Goal: Task Accomplishment & Management: Use online tool/utility

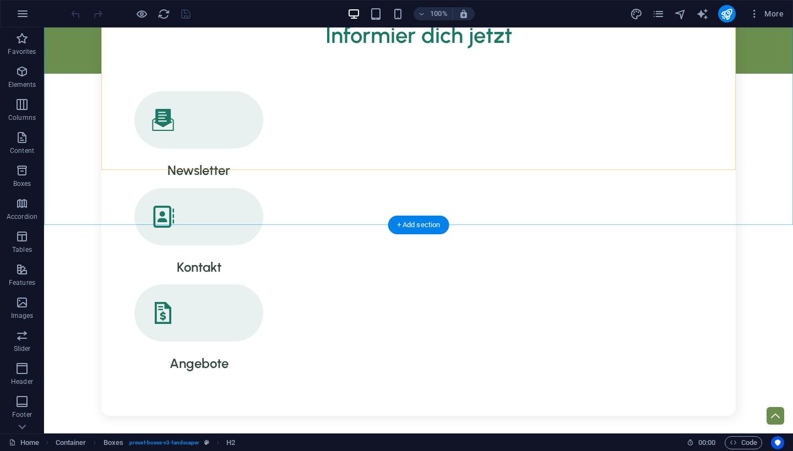
scroll to position [524, 0]
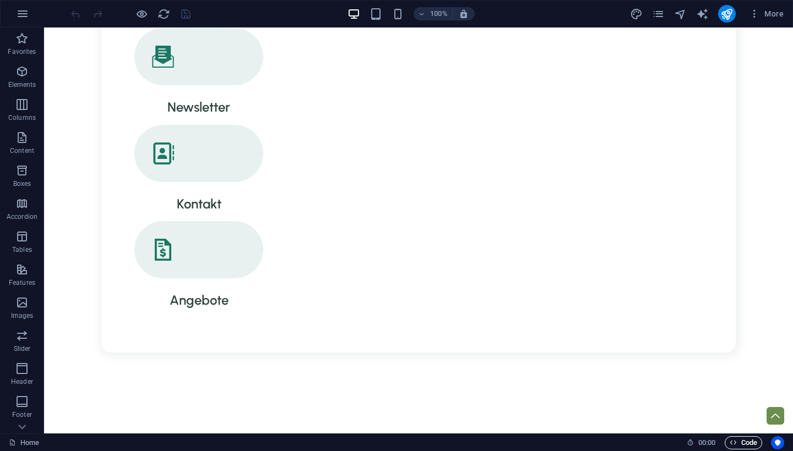
click at [743, 438] on span "Code" at bounding box center [743, 443] width 28 height 13
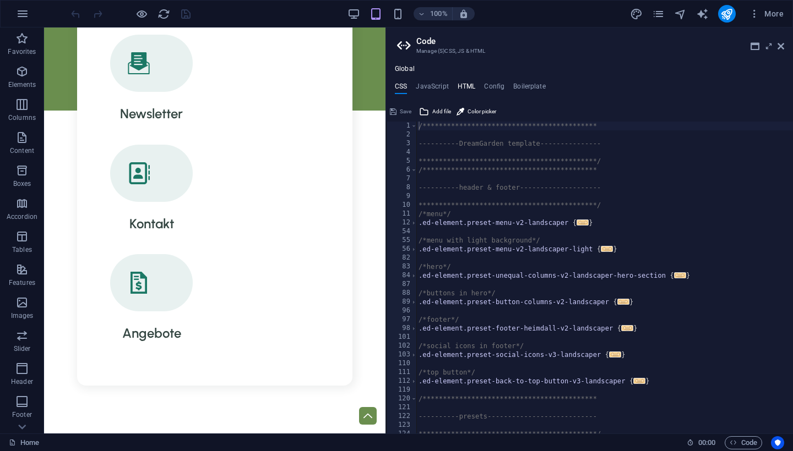
click at [468, 84] on h4 "HTML" at bounding box center [467, 89] width 18 height 12
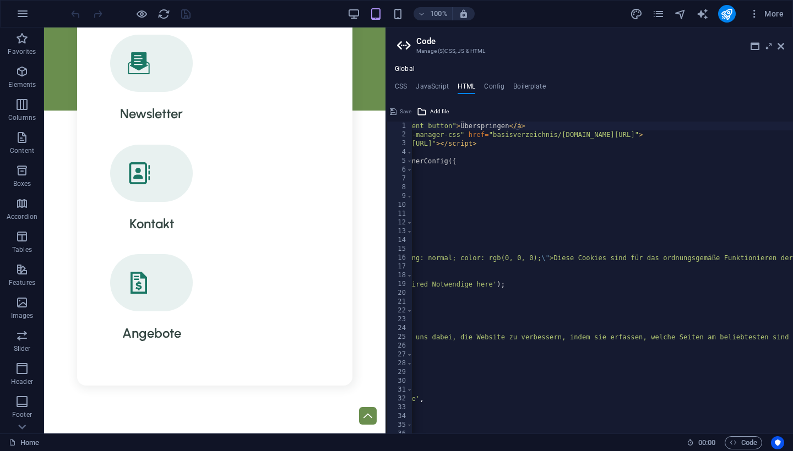
scroll to position [0, 184]
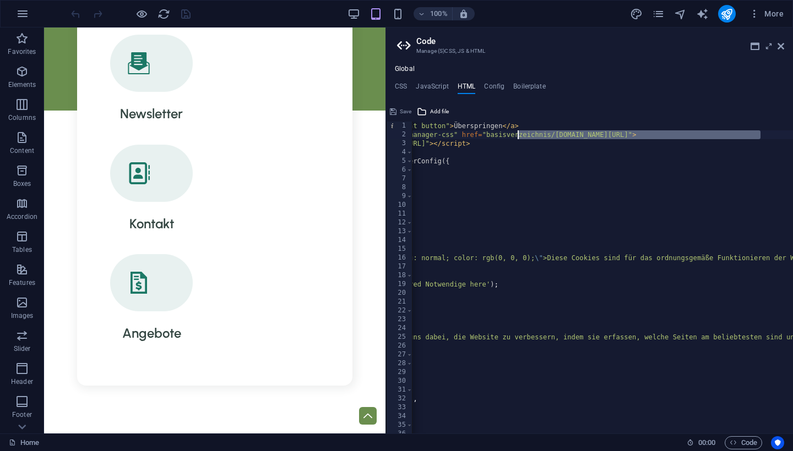
drag, startPoint x: 761, startPoint y: 136, endPoint x: 517, endPoint y: 134, distance: 243.9
drag, startPoint x: 487, startPoint y: 133, endPoint x: 759, endPoint y: 134, distance: 272.5
paste textarea "https://goecocheck.de/silktide-consent-manager.js und https://goecocheck.de"
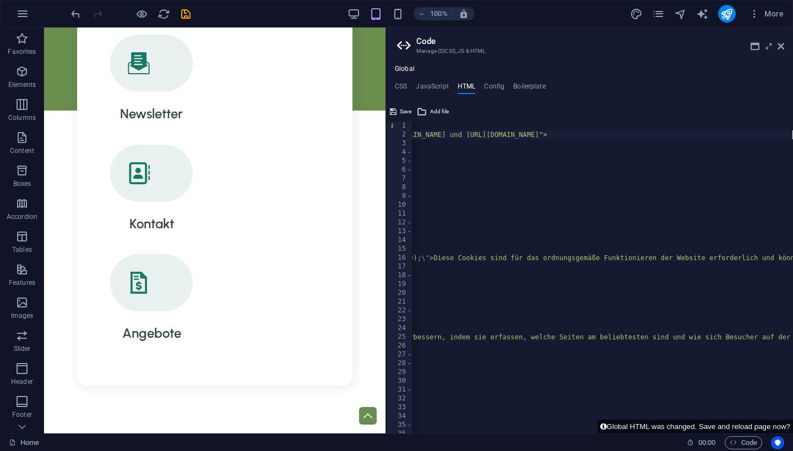
scroll to position [0, 301]
click at [576, 136] on div "< a href = "#main-content" class = "wv-link-content button" > Überspringen </ a…" at bounding box center [705, 287] width 1189 height 330
drag, startPoint x: 569, startPoint y: 134, endPoint x: 783, endPoint y: 138, distance: 213.7
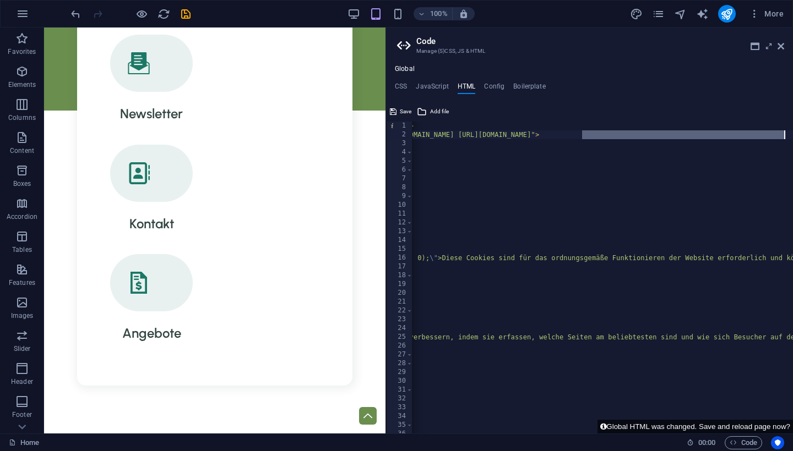
click at [783, 138] on div "<link rel="stylesheet" id="silktide-consent-manager-css" href="https://goecoche…" at bounding box center [589, 278] width 407 height 312
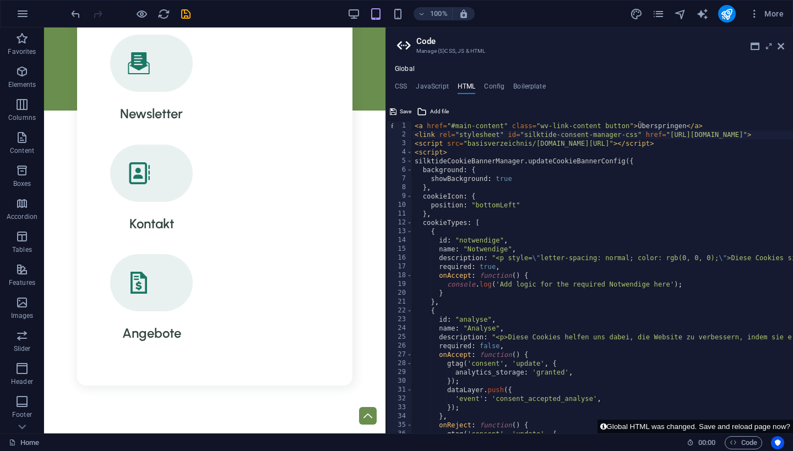
scroll to position [0, 0]
drag, startPoint x: 468, startPoint y: 142, endPoint x: 737, endPoint y: 146, distance: 269.3
paste textarea "https://goecocheck.de/silktide-consent-manager.cs"
type textarea "<script src="https://goecocheck.de/silktide-consent-manager.css"></script>"
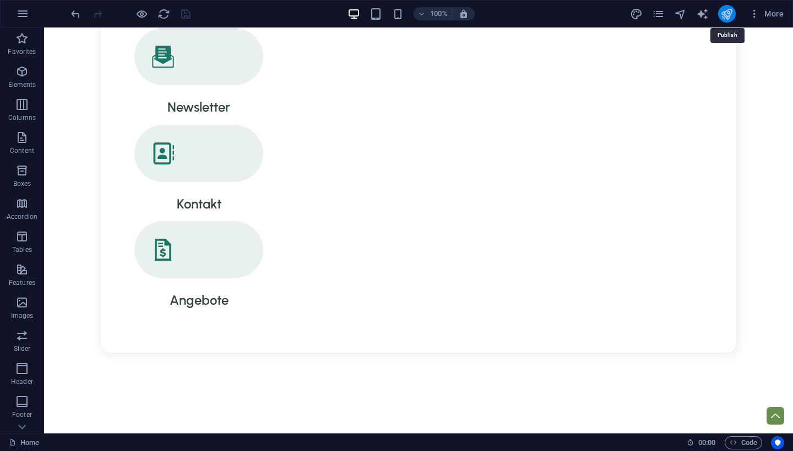
click at [727, 386] on icon "publish" at bounding box center [731, 388] width 9 height 5
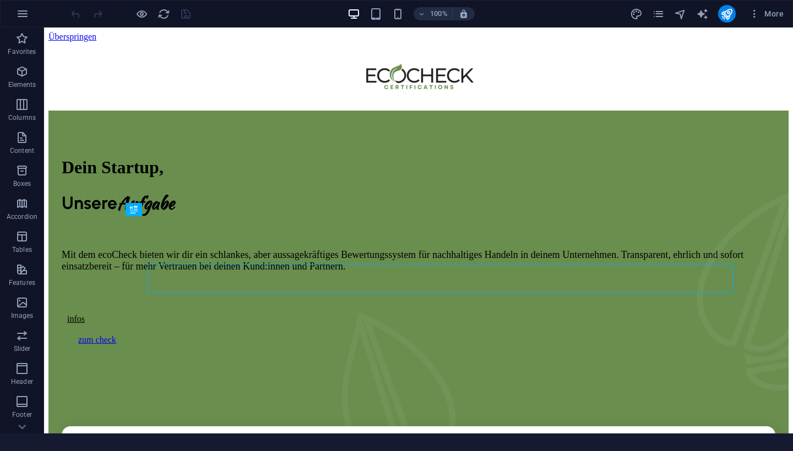
scroll to position [276, 0]
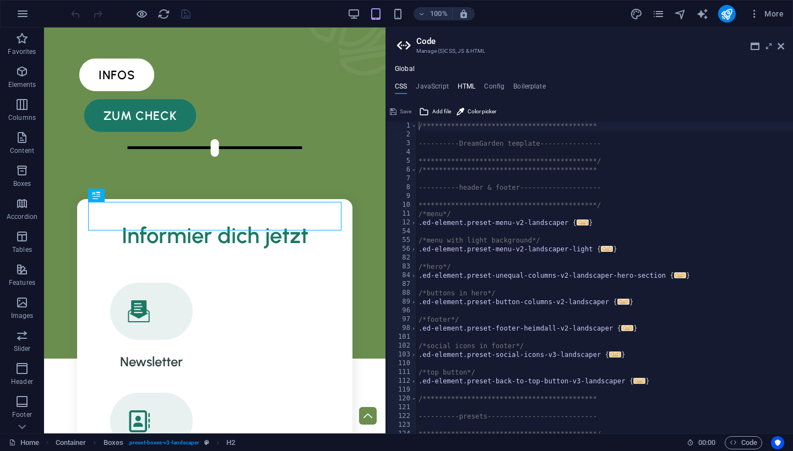
click at [460, 86] on h4 "HTML" at bounding box center [467, 89] width 18 height 12
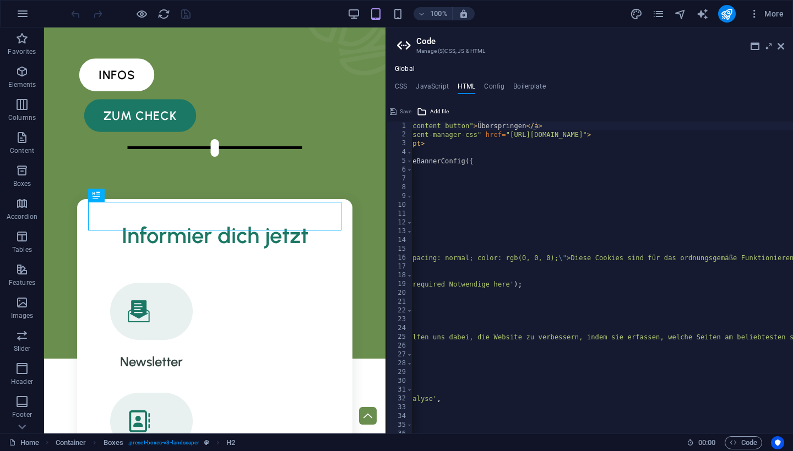
scroll to position [0, 165]
click at [449, 1] on div "100% More" at bounding box center [397, 14] width 792 height 26
drag, startPoint x: 504, startPoint y: 134, endPoint x: 702, endPoint y: 138, distance: 197.7
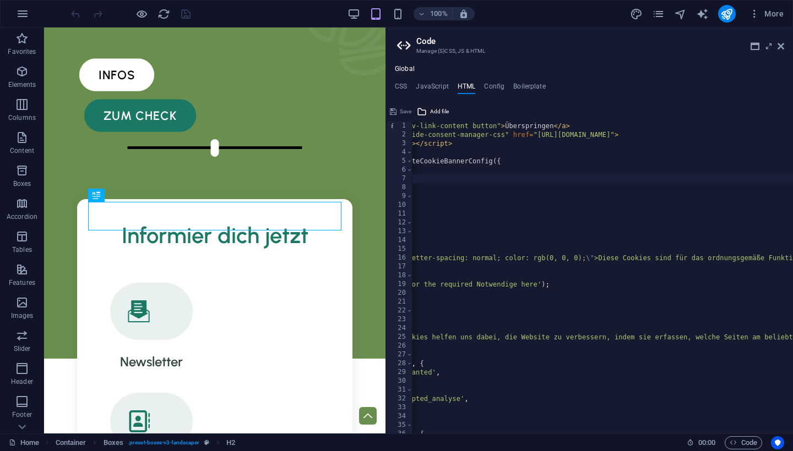
scroll to position [0, 139]
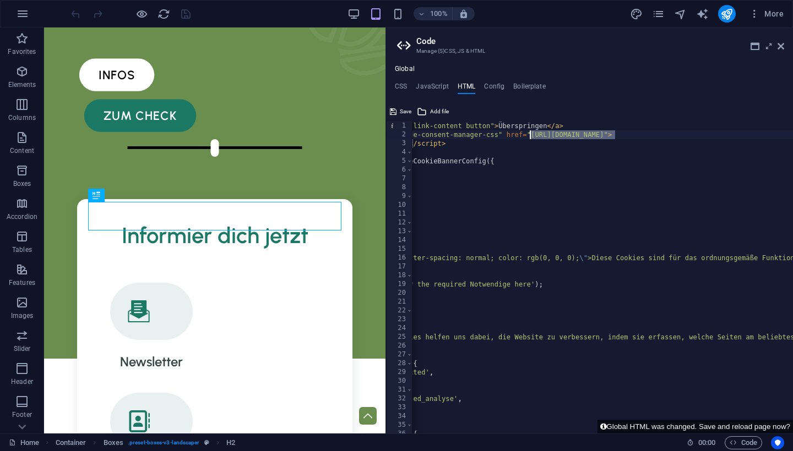
drag, startPoint x: 614, startPoint y: 135, endPoint x: 531, endPoint y: 133, distance: 83.2
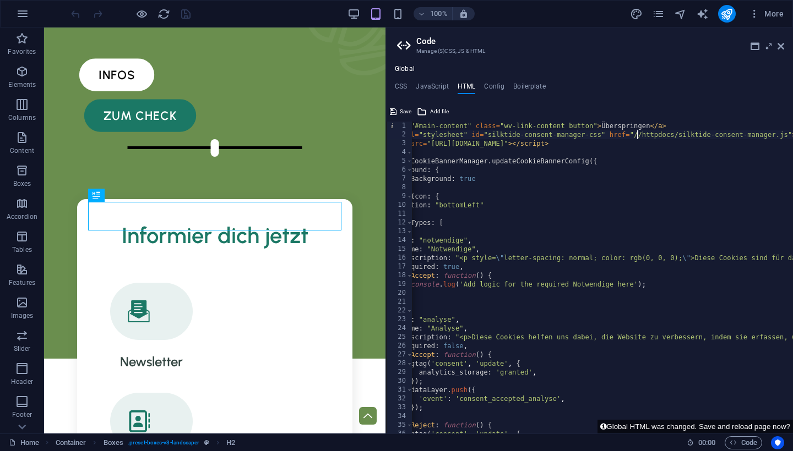
scroll to position [0, 35]
drag, startPoint x: 516, startPoint y: 143, endPoint x: 460, endPoint y: 142, distance: 56.2
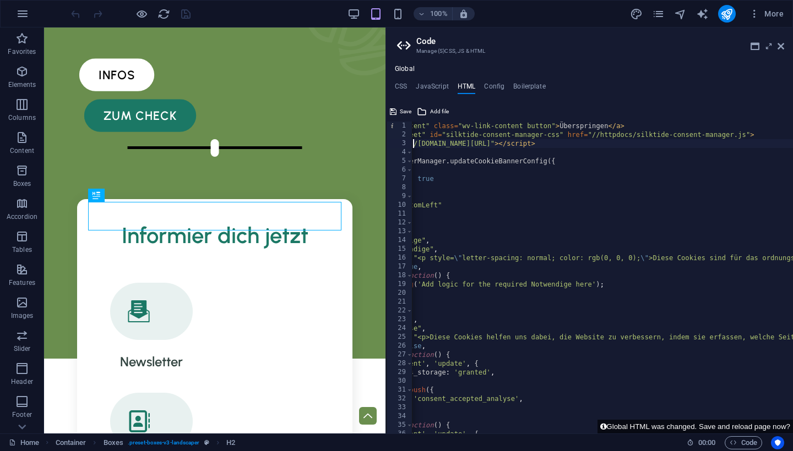
scroll to position [0, 83]
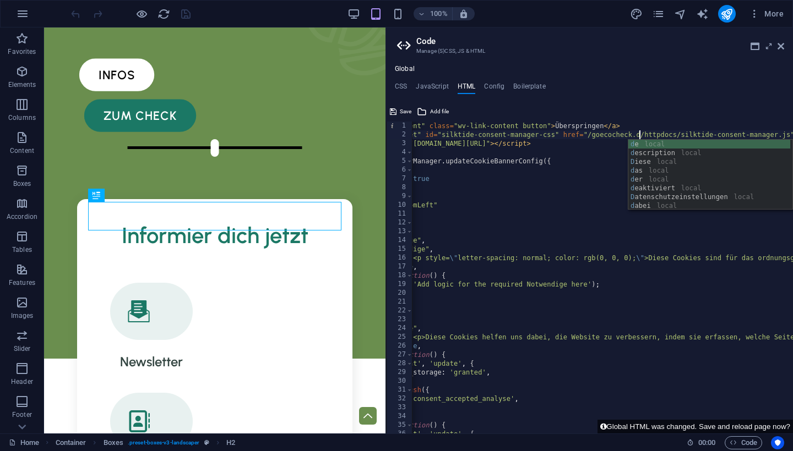
scroll to position [0, 25]
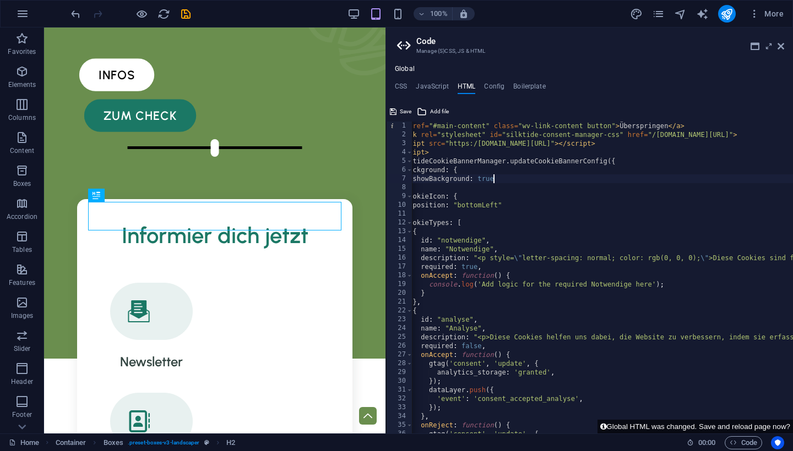
scroll to position [0, 15]
type textarea "<script src=/goecocheck.de/httpdocs/silktide-consent-manager.css"></script>"
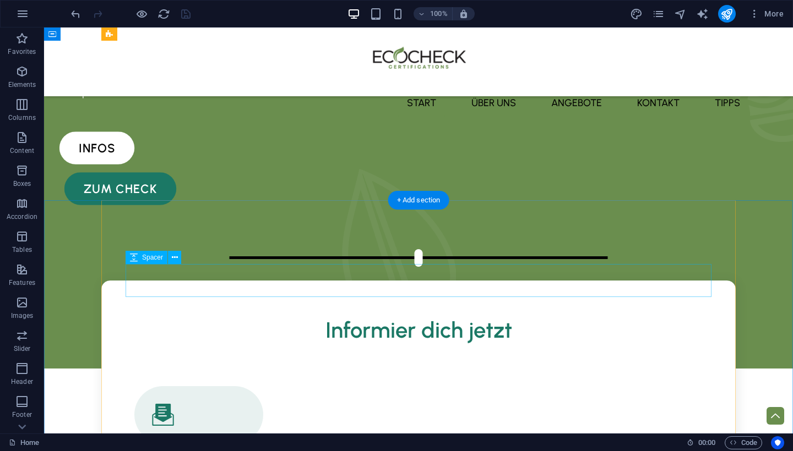
scroll to position [148, 0]
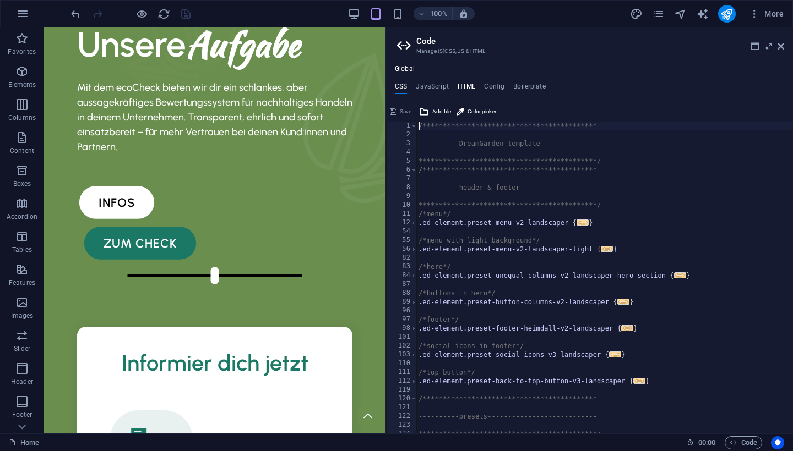
click at [473, 90] on h4 "HTML" at bounding box center [467, 89] width 18 height 12
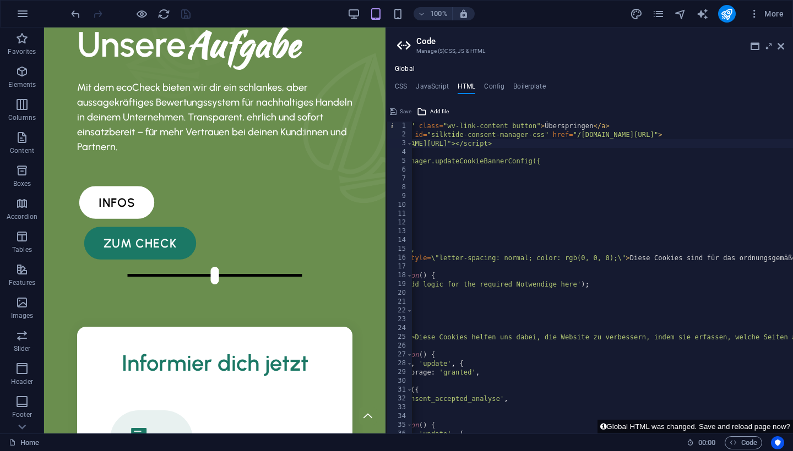
scroll to position [0, 111]
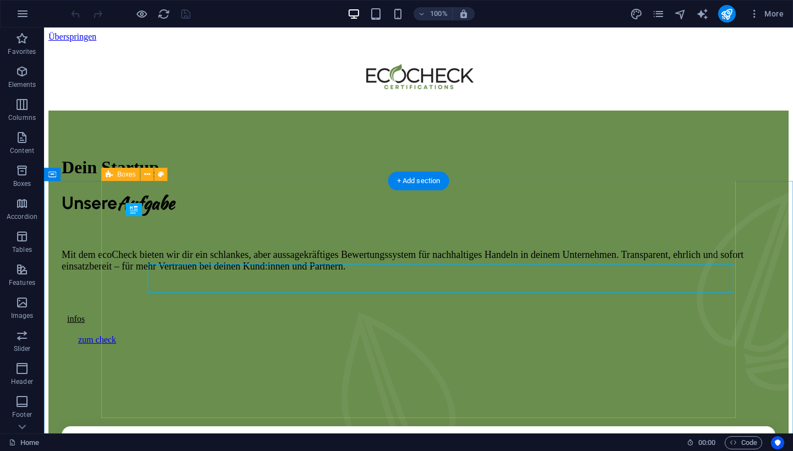
scroll to position [276, 0]
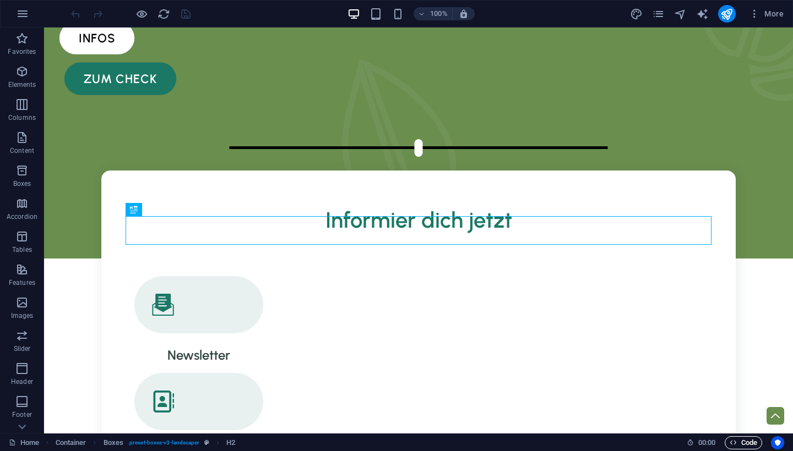
click at [735, 442] on icon "button" at bounding box center [732, 442] width 7 height 7
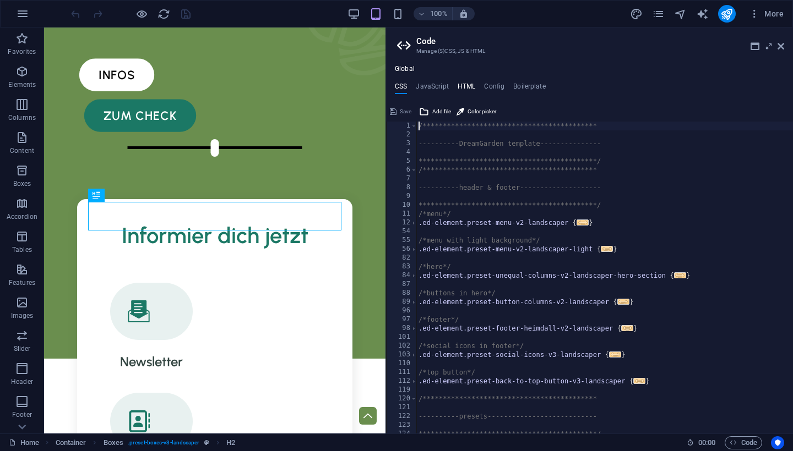
click at [464, 87] on h4 "HTML" at bounding box center [467, 89] width 18 height 12
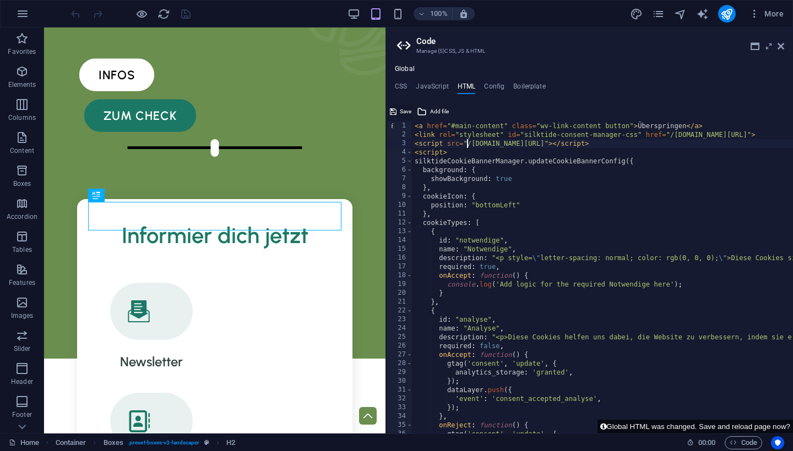
type textarea "<script src="/goecocheck.de/httpdocs/silktide-consent-manager.css"></script>"
click at [401, 110] on span "Save" at bounding box center [406, 111] width 12 height 13
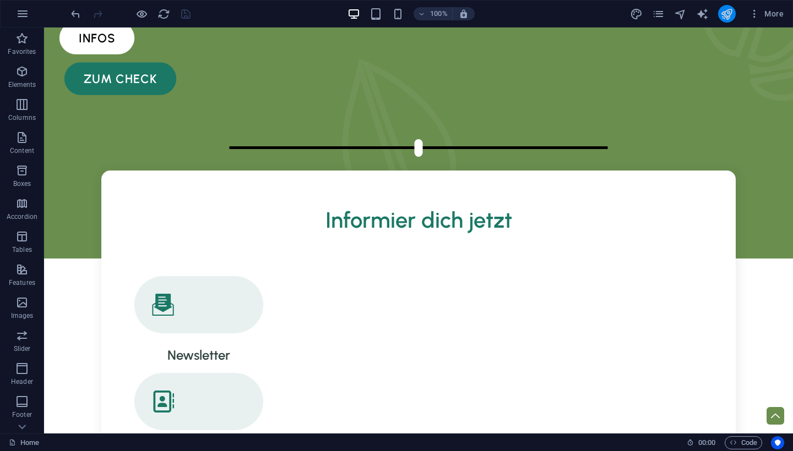
click at [727, 386] on icon "publish" at bounding box center [731, 388] width 9 height 5
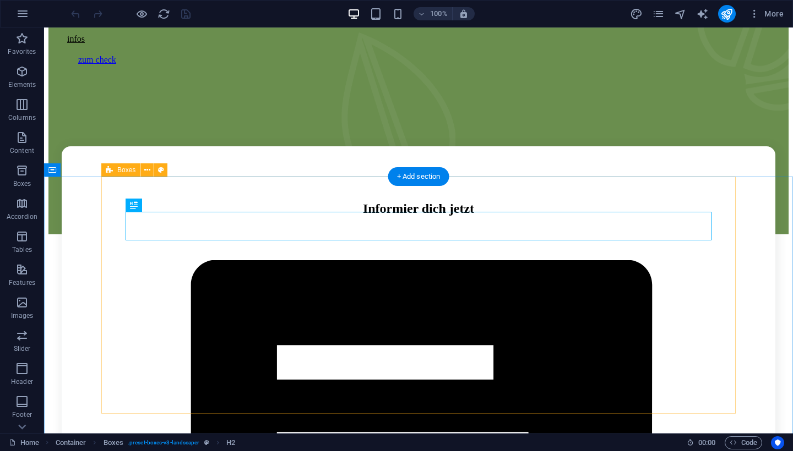
scroll to position [328, 0]
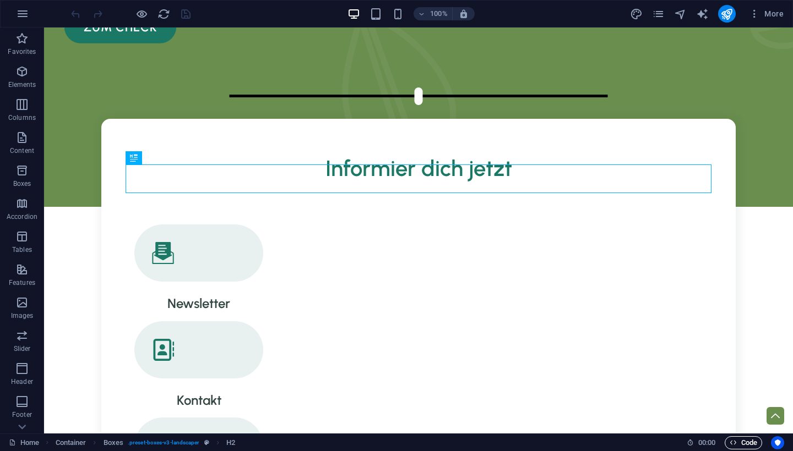
click at [0, 0] on icon "button" at bounding box center [0, 0] width 0 height 0
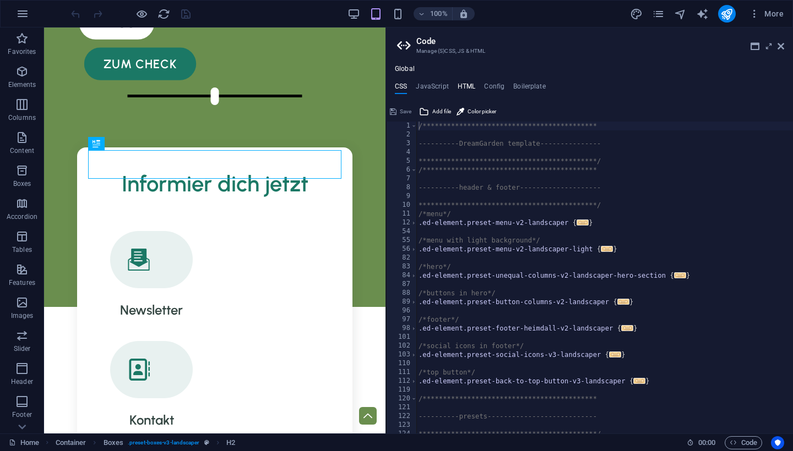
click at [475, 85] on h4 "HTML" at bounding box center [467, 89] width 18 height 12
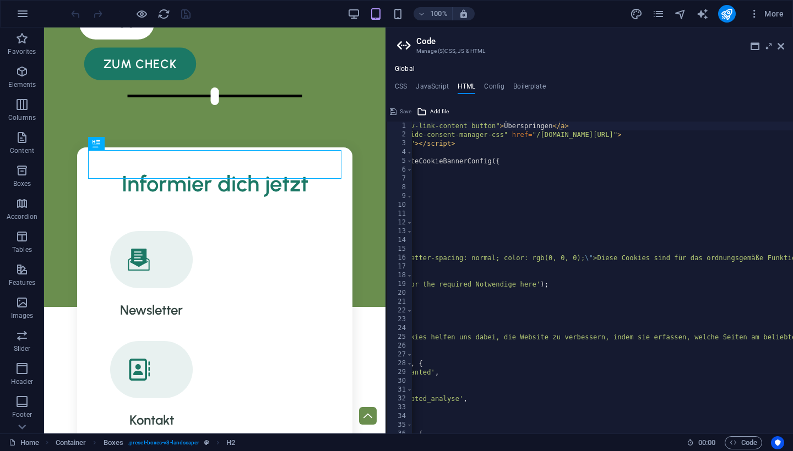
scroll to position [0, 144]
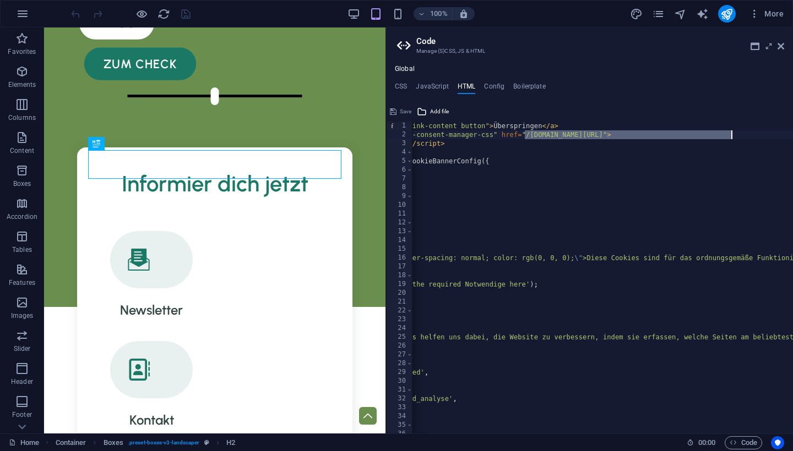
drag, startPoint x: 525, startPoint y: 134, endPoint x: 732, endPoint y: 135, distance: 206.5
paste textarea "[URL][DOMAIN_NAME]"
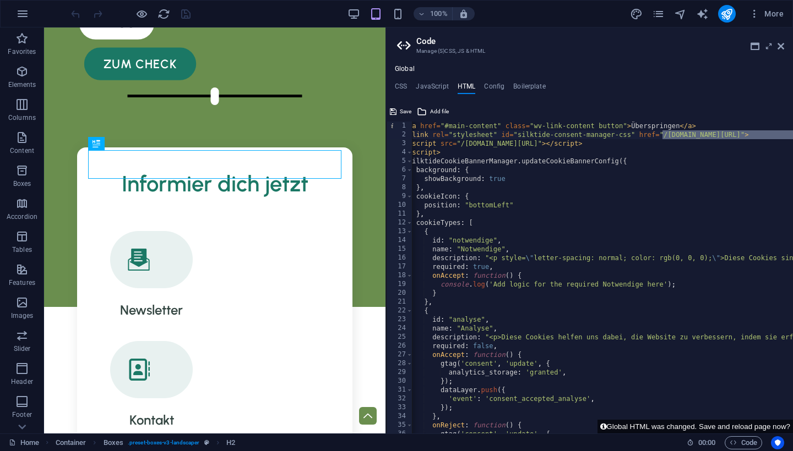
scroll to position [0, 0]
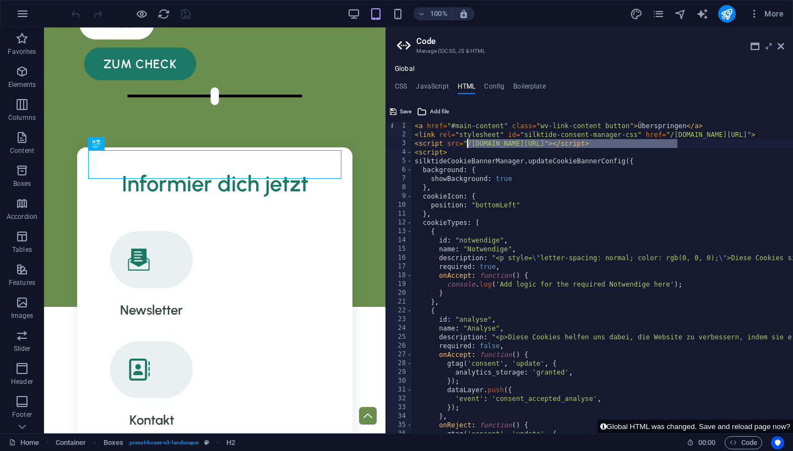
drag, startPoint x: 678, startPoint y: 144, endPoint x: 468, endPoint y: 144, distance: 210.3
paste textarea "https://goecocheck.de"
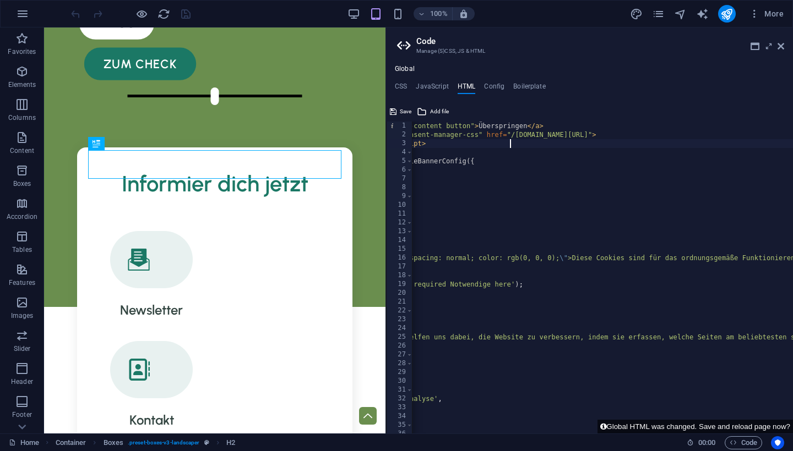
scroll to position [0, 159]
drag, startPoint x: 511, startPoint y: 134, endPoint x: 717, endPoint y: 135, distance: 205.4
paste textarea "[URL][DOMAIN_NAME]"
type textarea "<link rel="stylesheet" id="silktide-consent-manager-css" href="https://goecoche…"
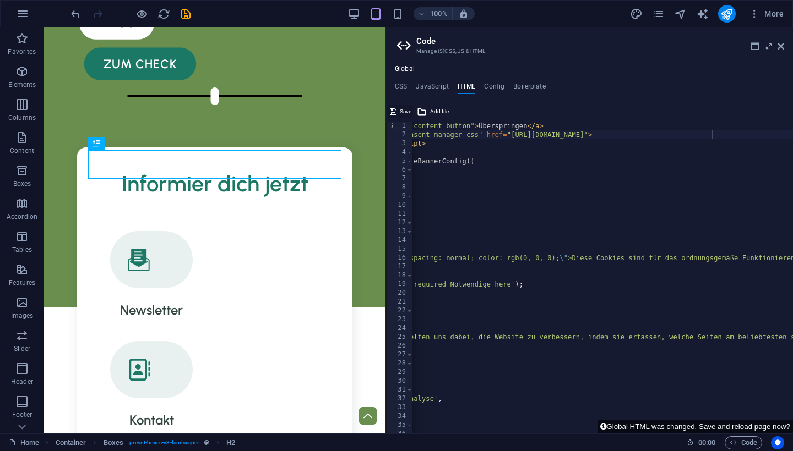
click at [399, 111] on button "Save" at bounding box center [400, 111] width 25 height 13
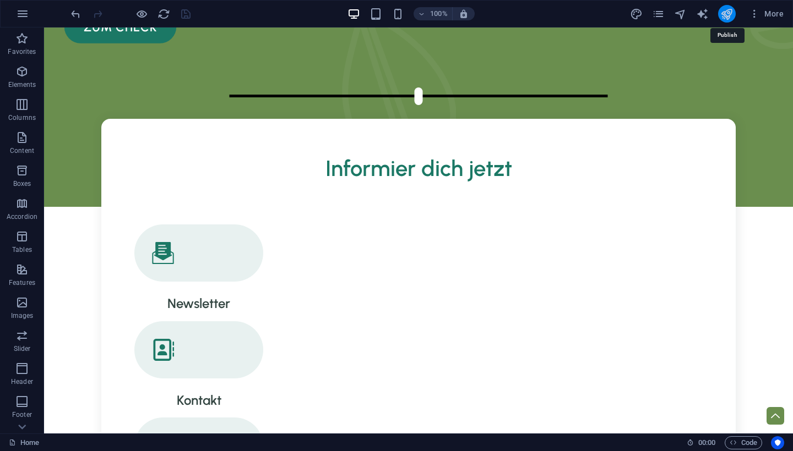
click at [726, 14] on icon "publish" at bounding box center [726, 14] width 13 height 13
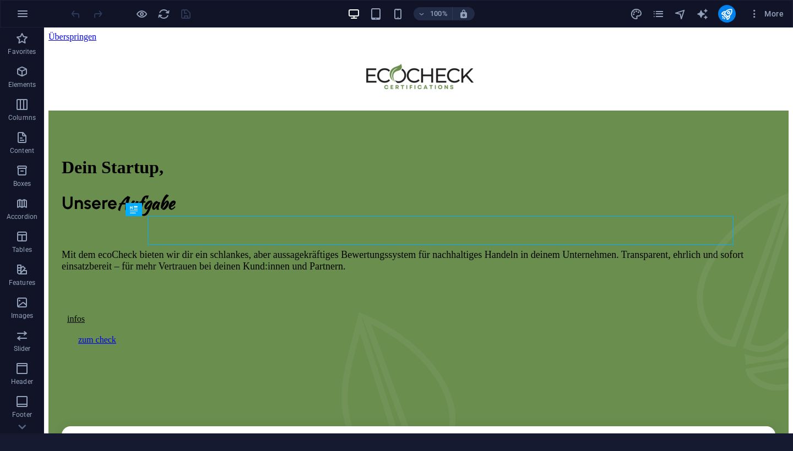
scroll to position [276, 0]
